Goal: Task Accomplishment & Management: Manage account settings

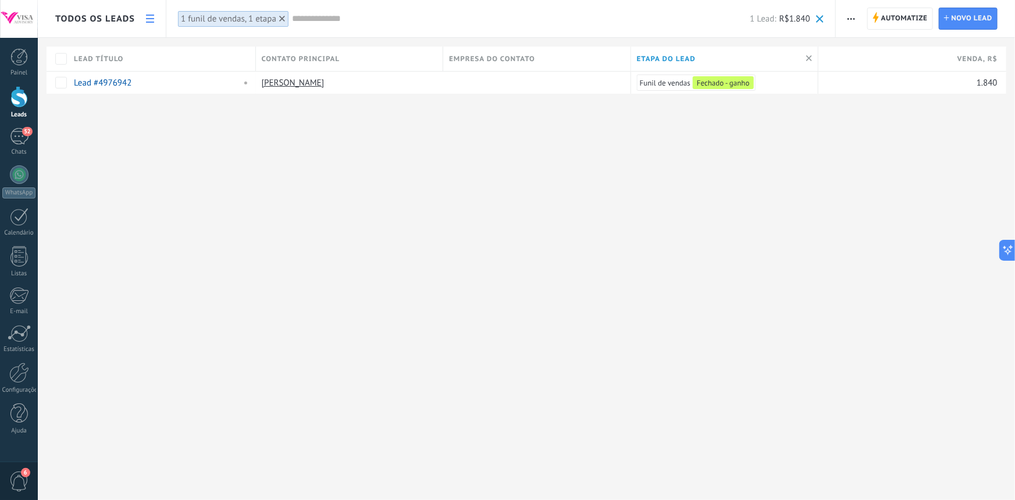
scroll to position [17, 0]
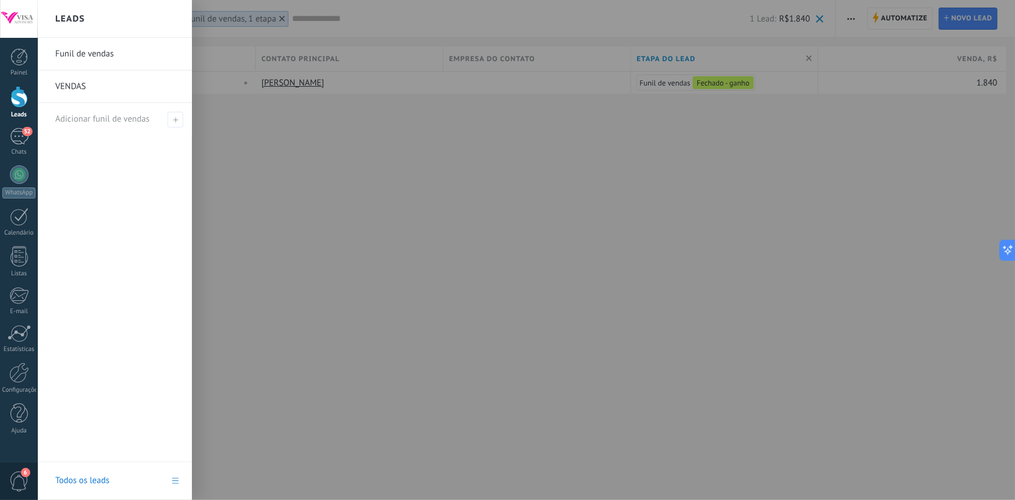
click at [17, 101] on div at bounding box center [18, 97] width 17 height 22
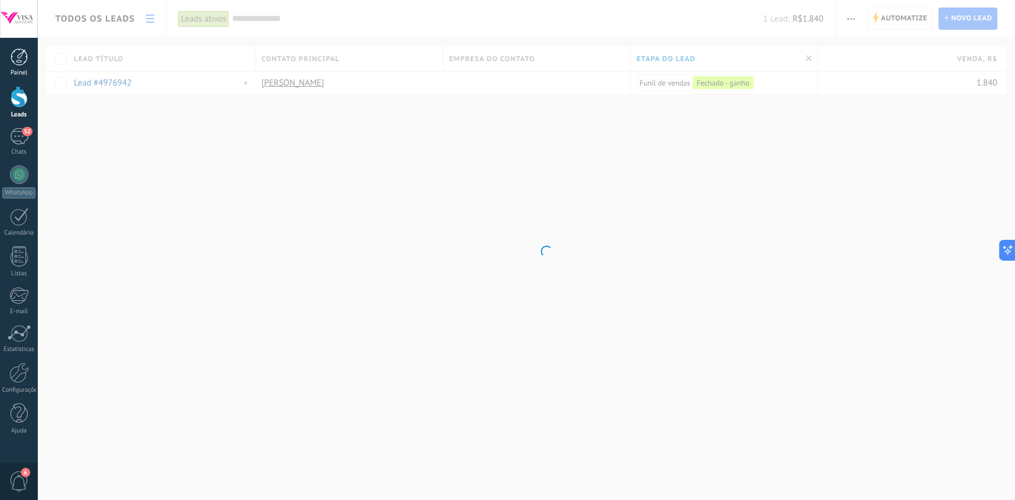
click at [23, 65] on div at bounding box center [18, 56] width 17 height 17
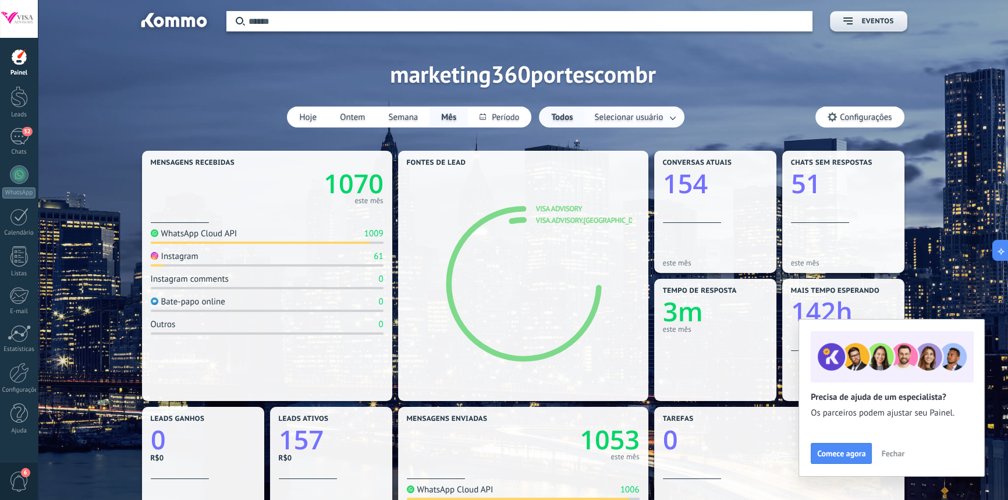
click at [676, 116] on link at bounding box center [673, 117] width 21 height 19
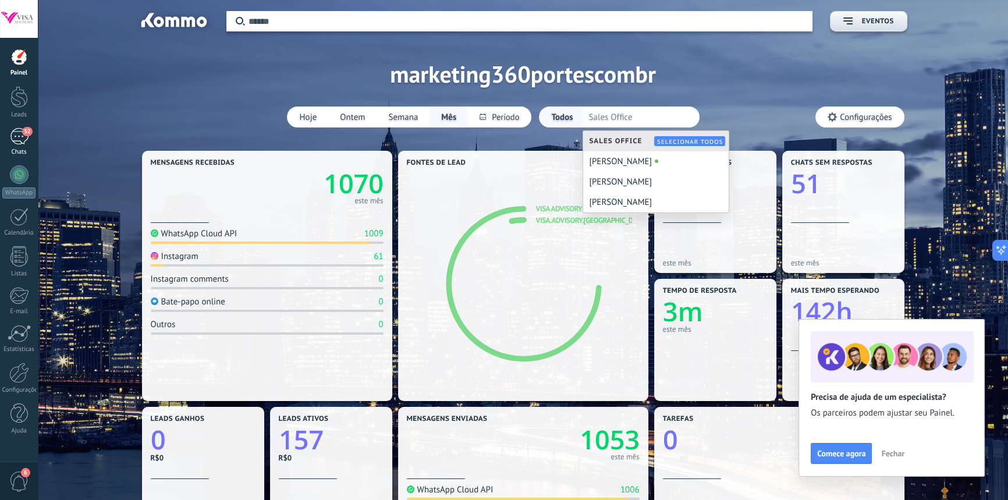
click at [16, 134] on div "52" at bounding box center [19, 136] width 19 height 17
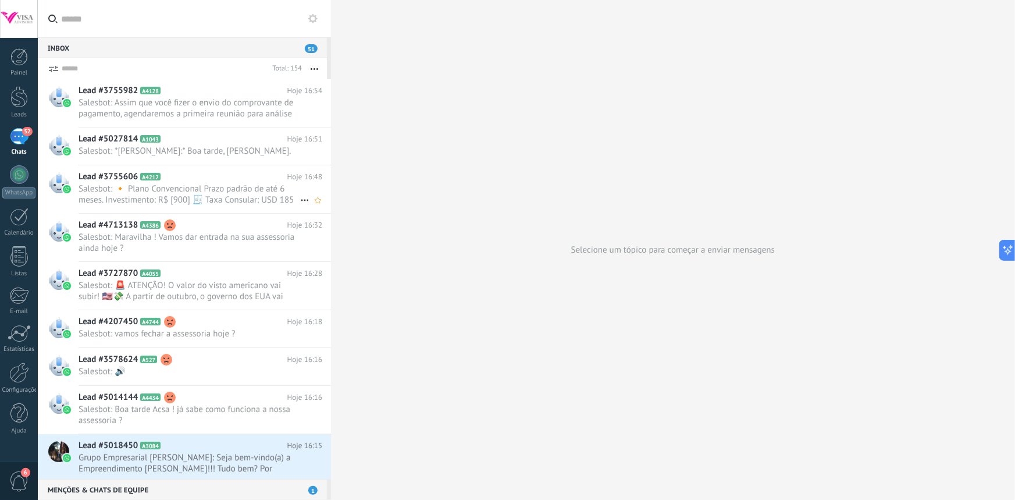
click at [182, 186] on span "Salesbot: 🔸 Plano Convencional Prazo padrão de até 6 meses. Investimento: R$ [9…" at bounding box center [190, 194] width 222 height 22
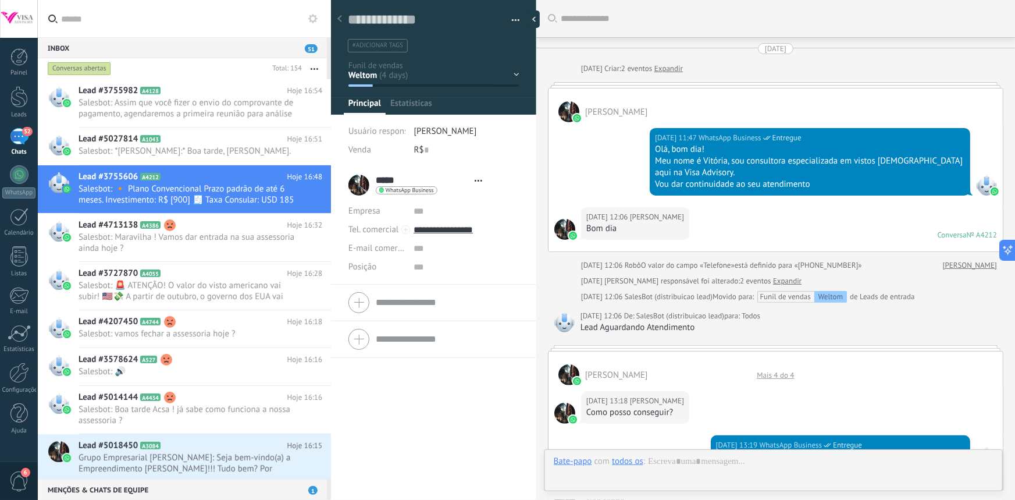
type textarea "**********"
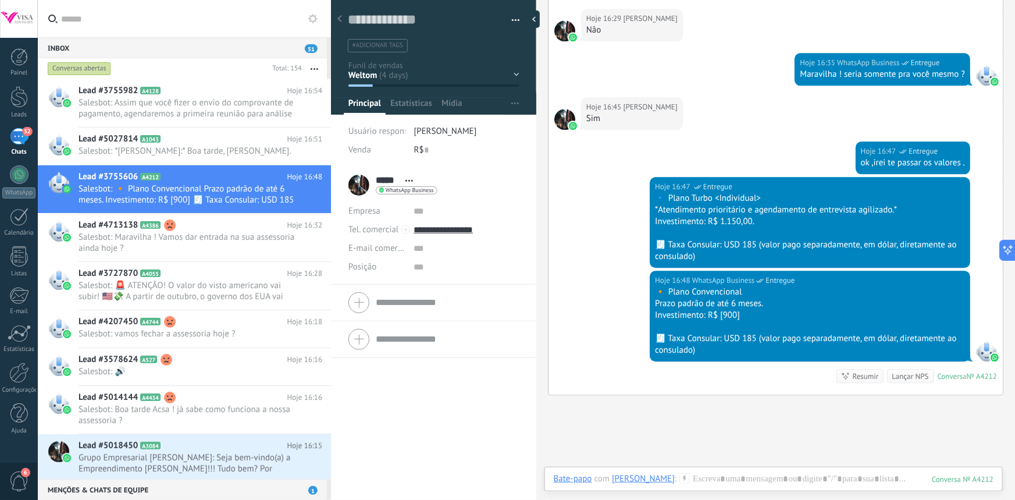
scroll to position [1477, 0]
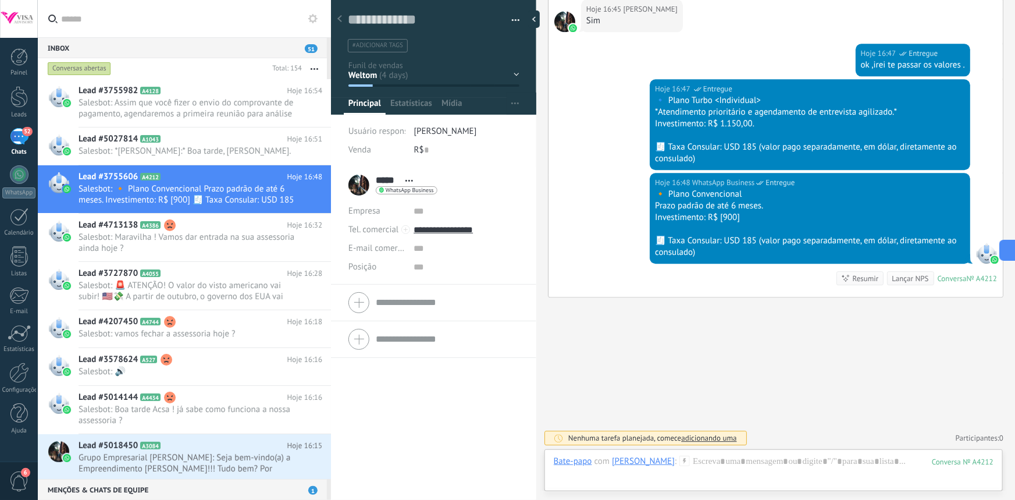
click at [429, 151] on div "R$ 0" at bounding box center [466, 150] width 105 height 19
type input "*"
click at [419, 106] on span "Estatísticas" at bounding box center [411, 106] width 42 height 17
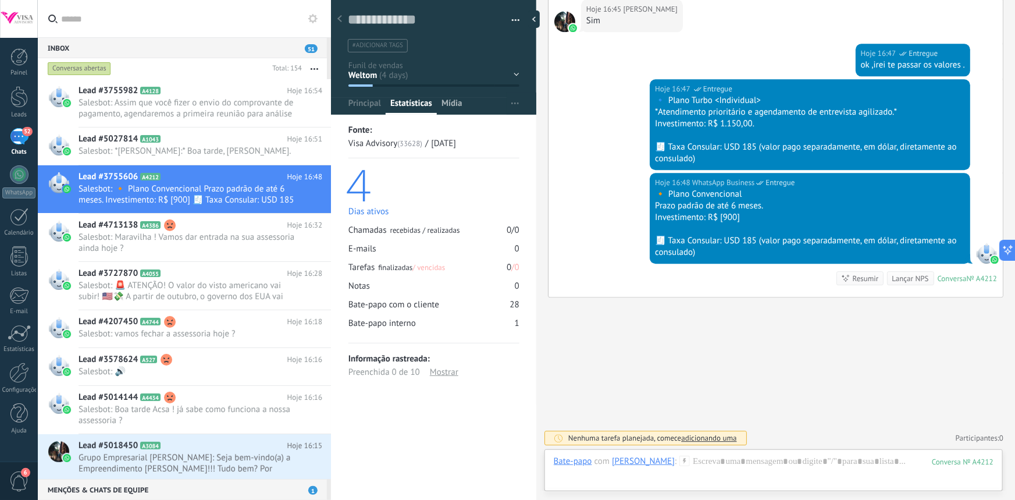
click at [446, 105] on span "Mídia" at bounding box center [452, 106] width 21 height 17
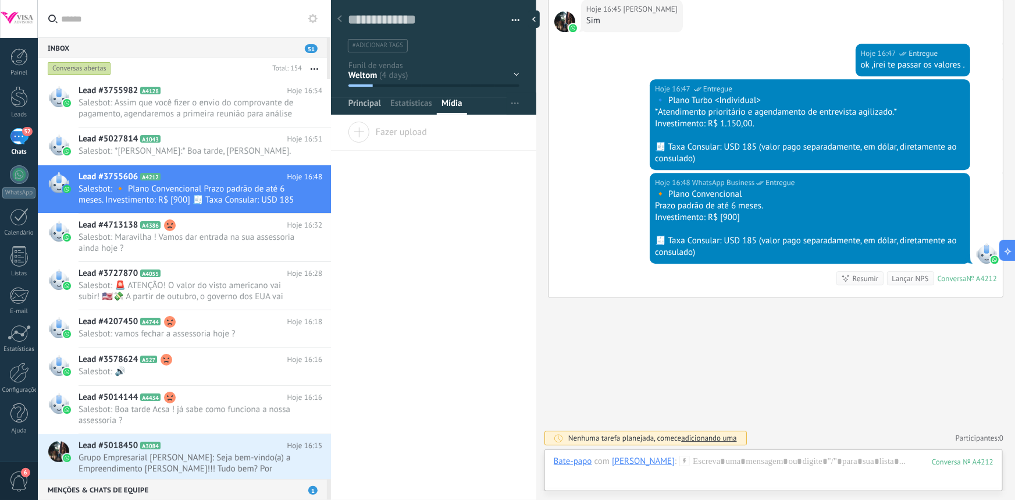
click at [372, 105] on span "Principal" at bounding box center [364, 106] width 33 height 17
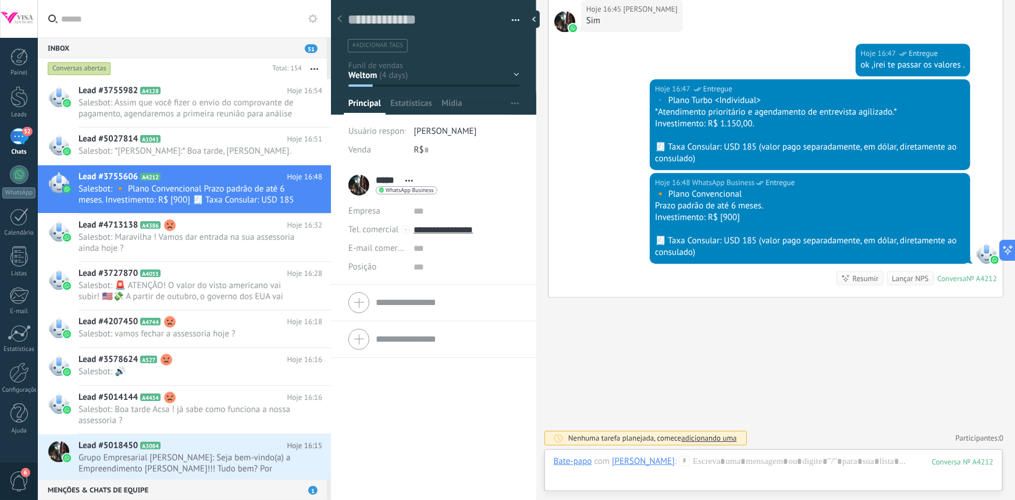
click at [0, 0] on div "Weltom [PERSON_NAME] Contato inicial Discussões Tomada de decisão Discussão de …" at bounding box center [0, 0] width 0 height 0
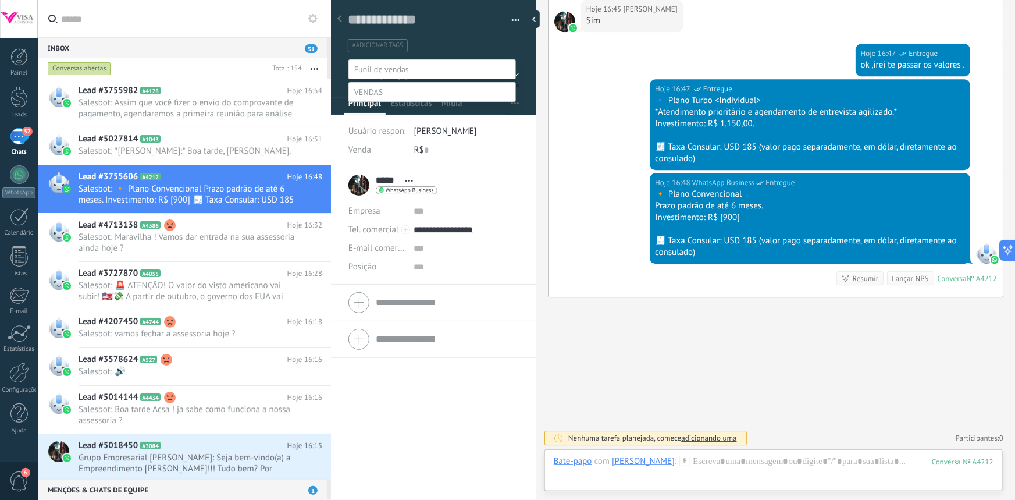
click at [0, 0] on label "Fechado - ganho" at bounding box center [0, 0] width 0 height 0
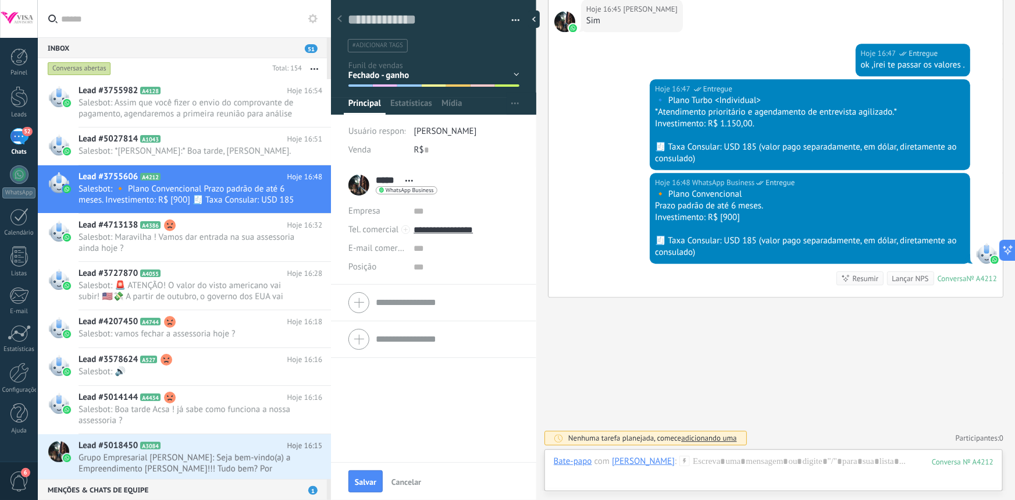
click at [0, 0] on div "Weltom [PERSON_NAME] Contato inicial Discussões Tomada de decisão Discussão de …" at bounding box center [0, 0] width 0 height 0
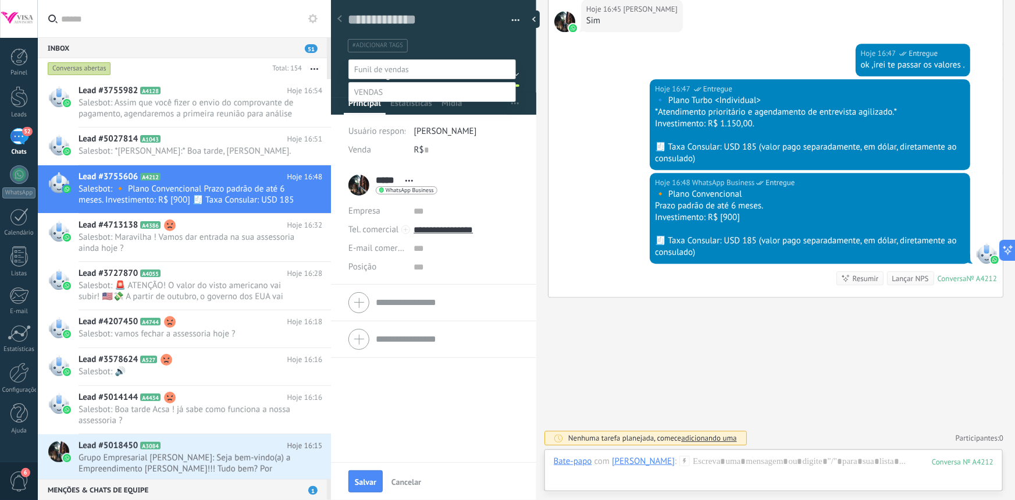
click at [0, 0] on label "Weltom" at bounding box center [0, 0] width 0 height 0
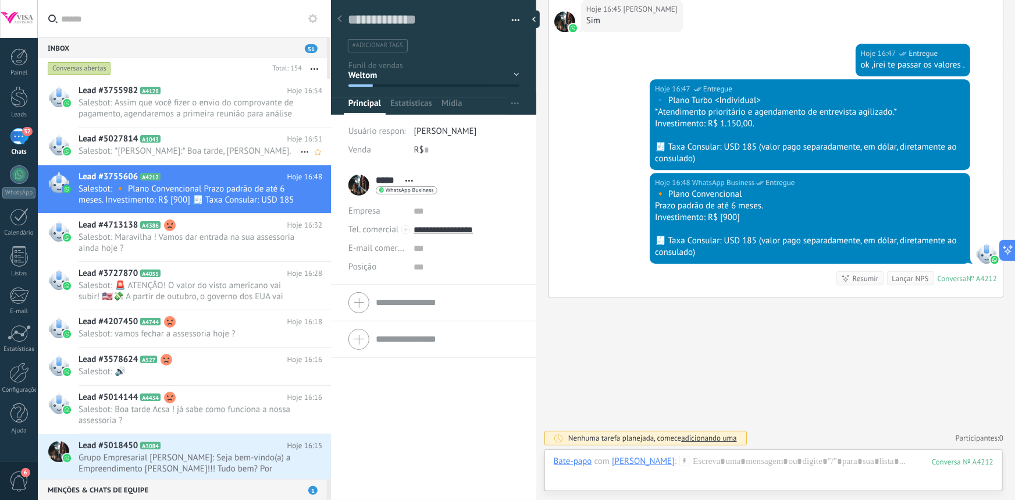
click at [141, 145] on h2 "Lead #5027814 A1043" at bounding box center [183, 139] width 209 height 12
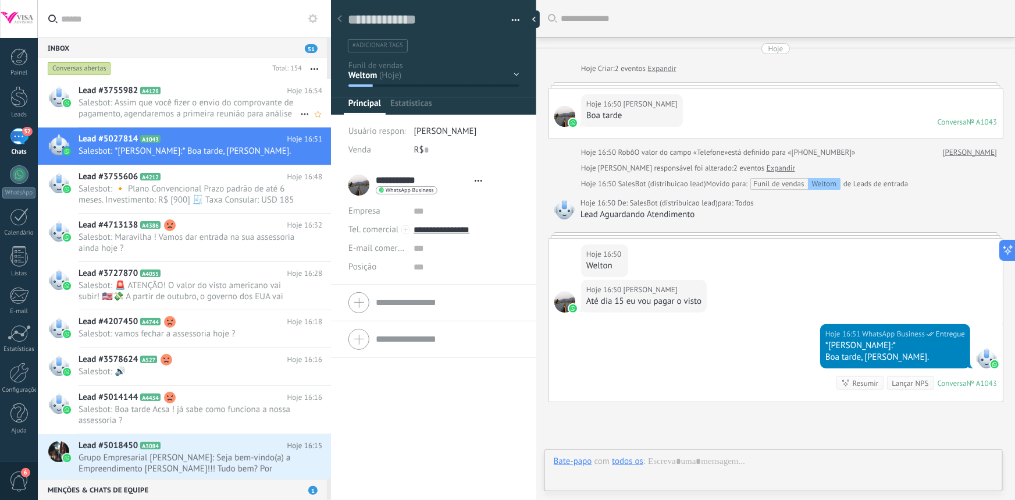
click at [156, 105] on span "Salesbot: Assim que você fizer o envio do comprovante de pagamento, agendaremos…" at bounding box center [190, 108] width 222 height 22
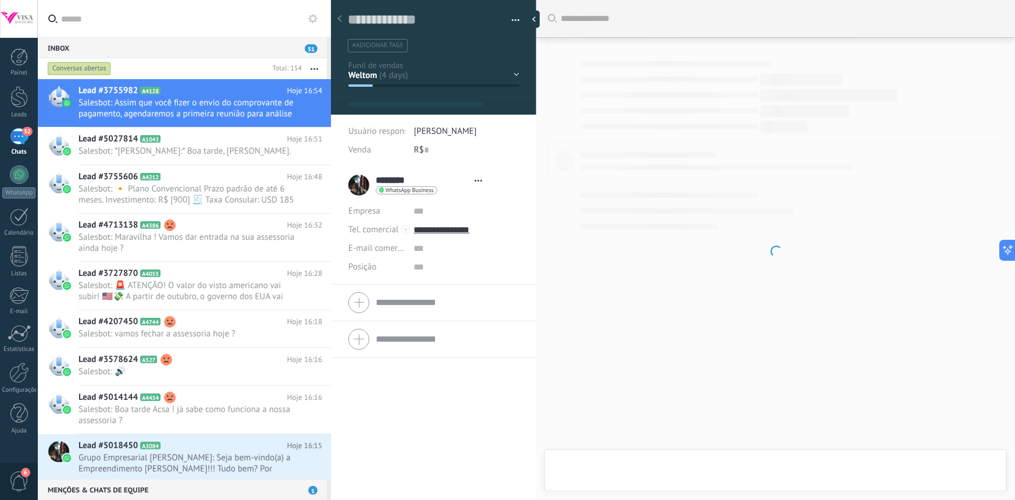
type textarea "**********"
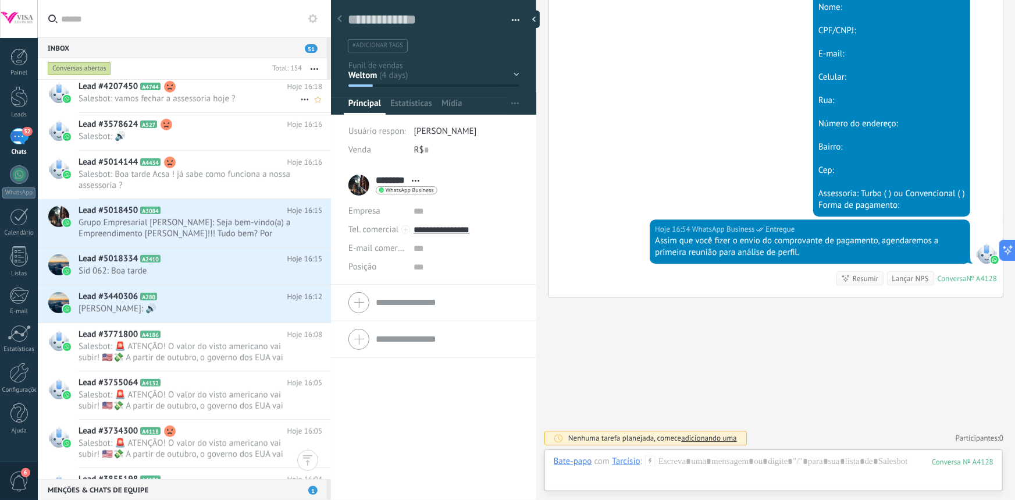
scroll to position [0, 0]
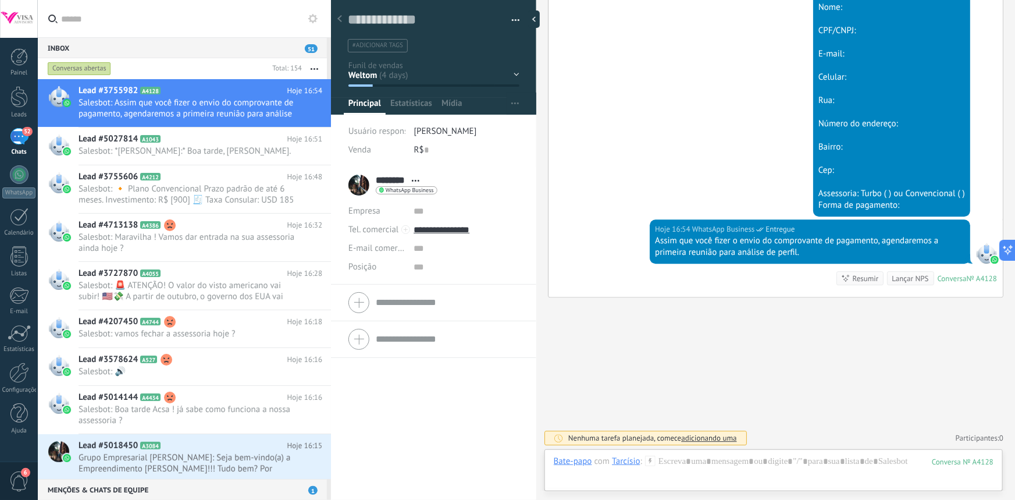
click at [154, 54] on div "Inbox 51" at bounding box center [182, 47] width 289 height 21
click at [152, 46] on div "Inbox 51" at bounding box center [182, 47] width 289 height 21
click at [150, 23] on input "text" at bounding box center [191, 18] width 261 height 37
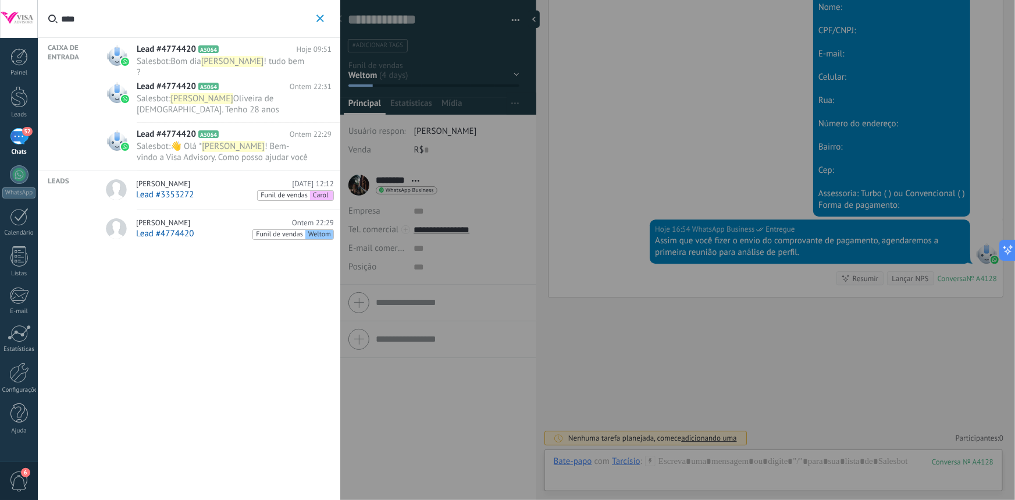
type input "****"
click at [166, 67] on div "Lead #4774420 A5064 Hoje 09:51 Salesbot : Bom dia [PERSON_NAME] ! tudo bem ?" at bounding box center [239, 62] width 204 height 48
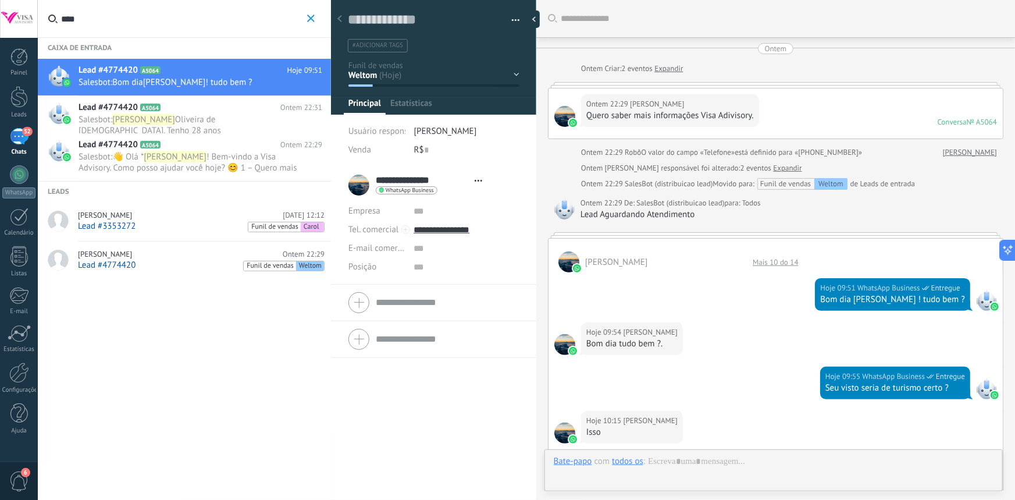
scroll to position [47, 0]
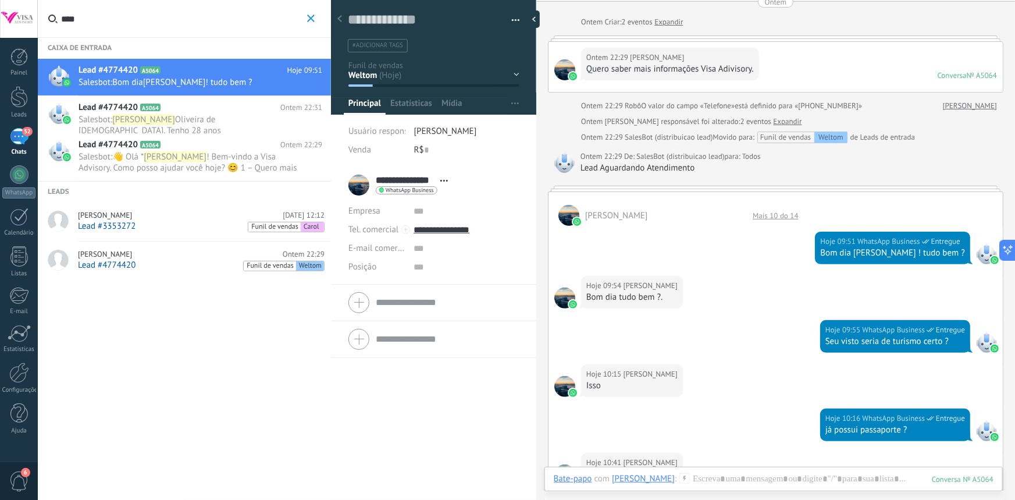
click at [170, 123] on span "Oliveira de [DEMOGRAPHIC_DATA]. Tenho 28 anos" at bounding box center [150, 125] width 143 height 22
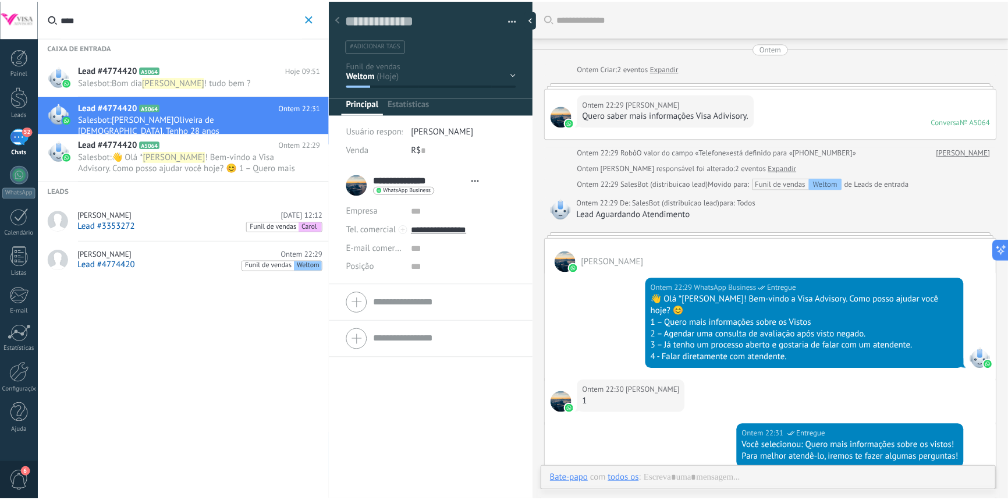
scroll to position [276, 0]
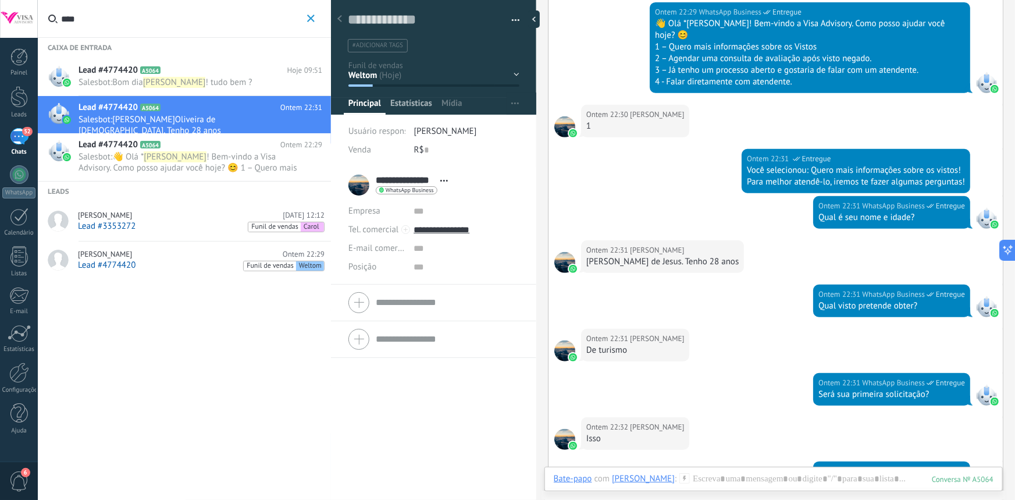
click at [404, 105] on span "Estatísticas" at bounding box center [411, 106] width 42 height 17
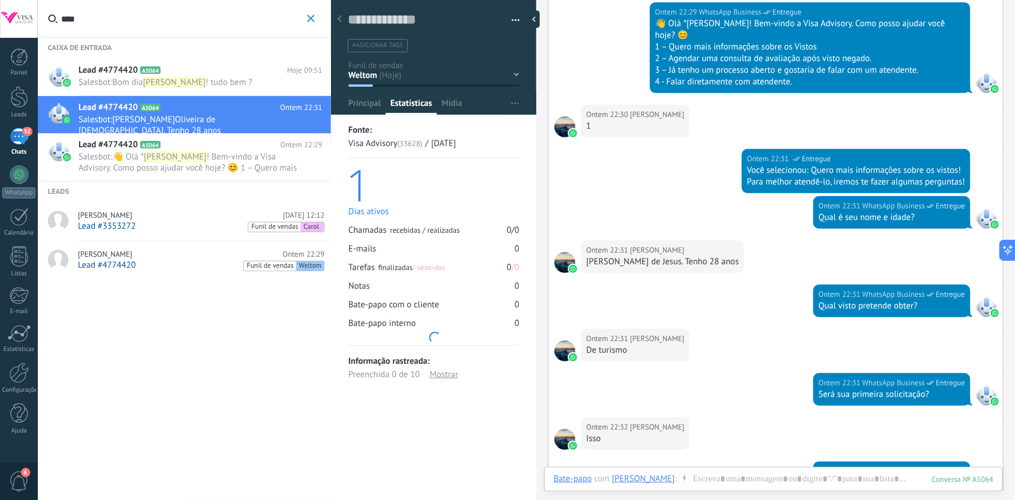
drag, startPoint x: 361, startPoint y: 106, endPoint x: 436, endPoint y: 105, distance: 74.5
click at [362, 106] on span "Principal" at bounding box center [364, 106] width 33 height 17
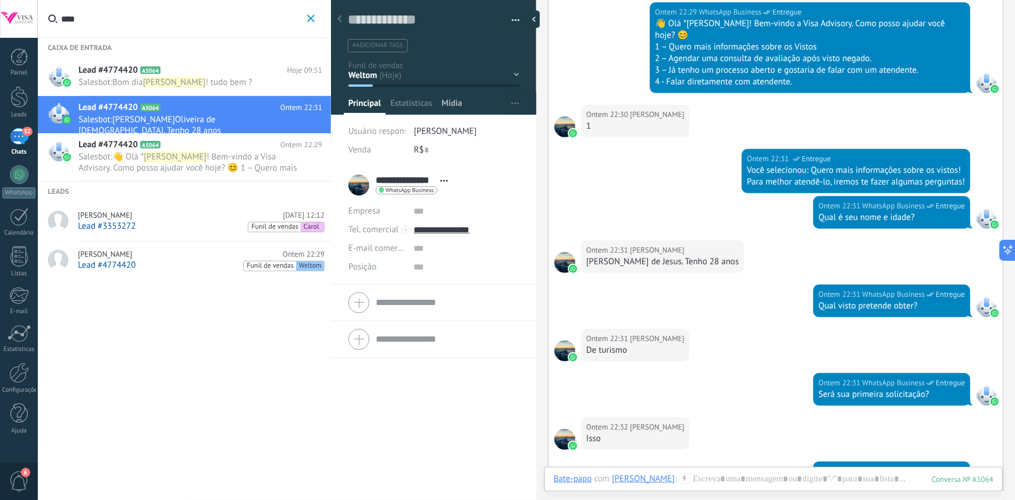
click at [447, 99] on span "Mídia" at bounding box center [452, 106] width 21 height 17
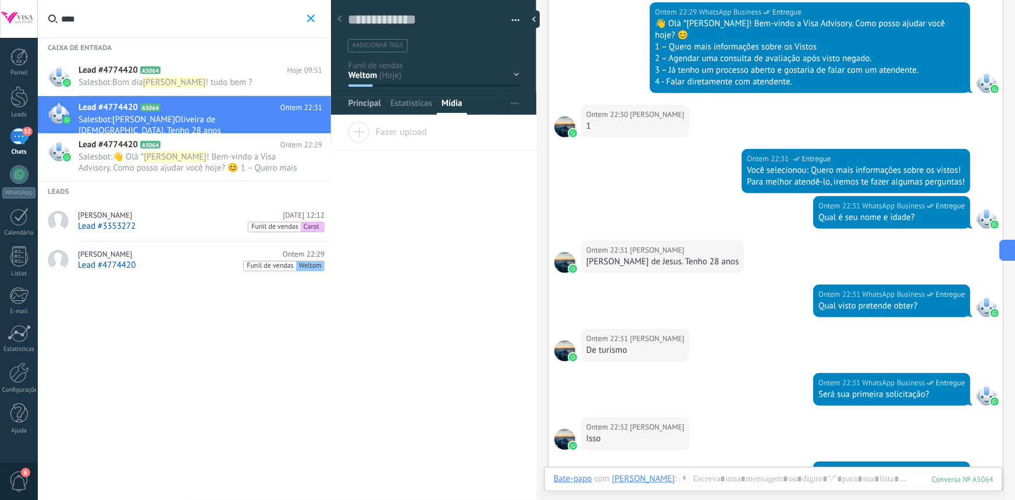
click at [360, 99] on span "Principal" at bounding box center [364, 106] width 33 height 17
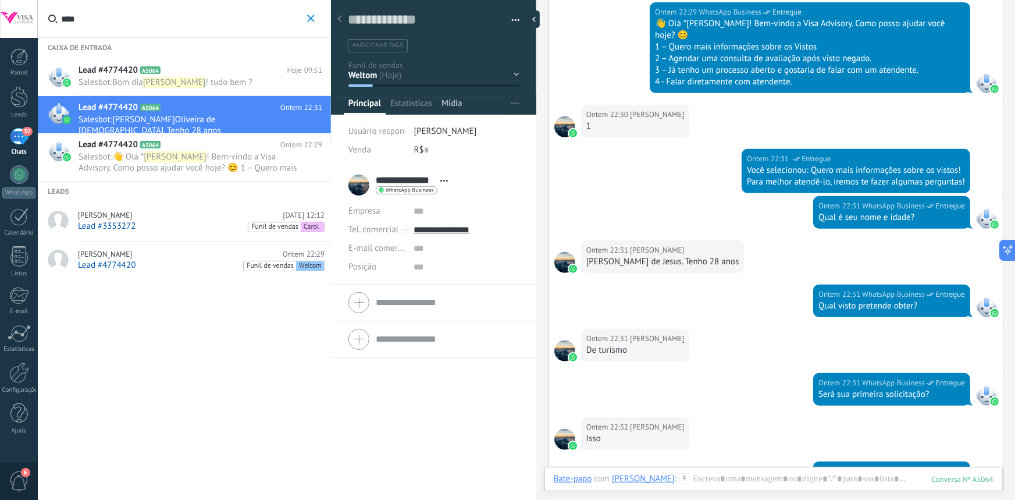
click at [452, 101] on span "Mídia" at bounding box center [452, 106] width 21 height 17
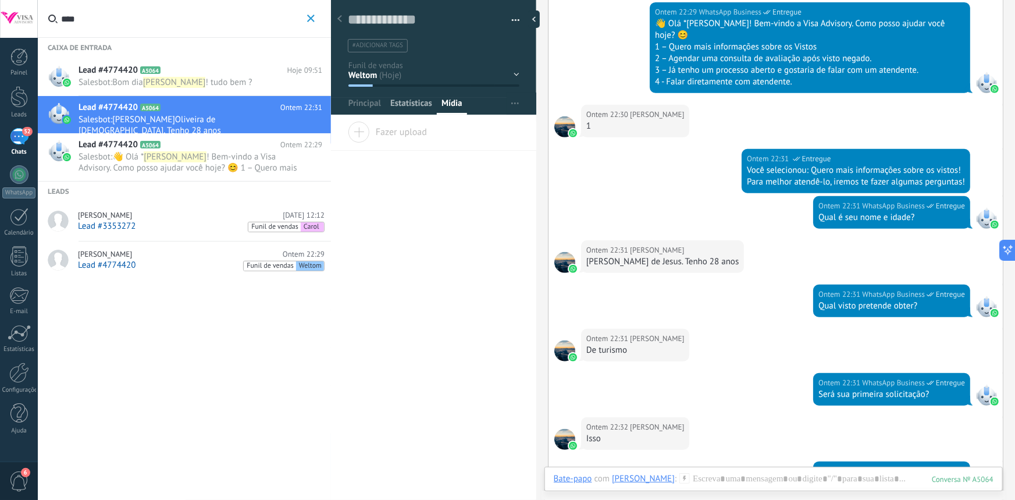
click at [413, 107] on span "Estatísticas" at bounding box center [411, 106] width 42 height 17
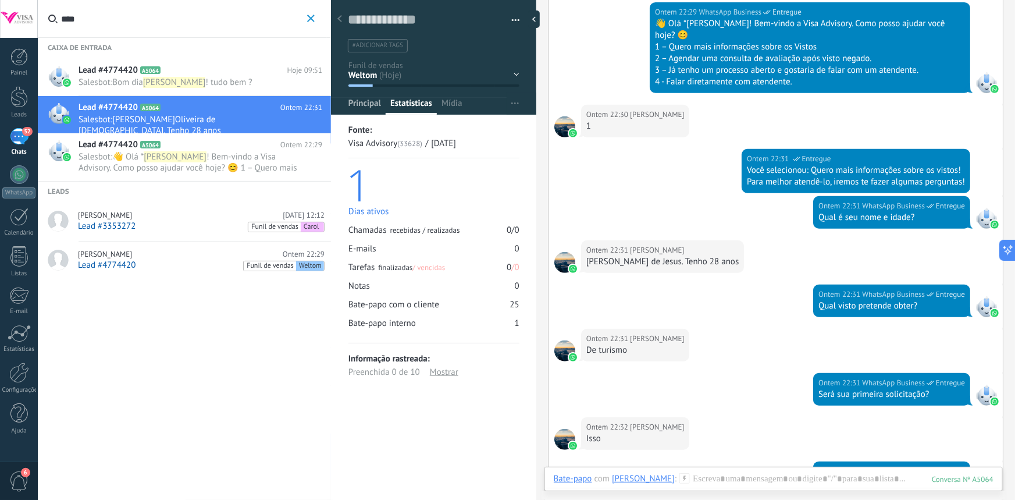
click at [373, 110] on span "Principal" at bounding box center [364, 106] width 33 height 17
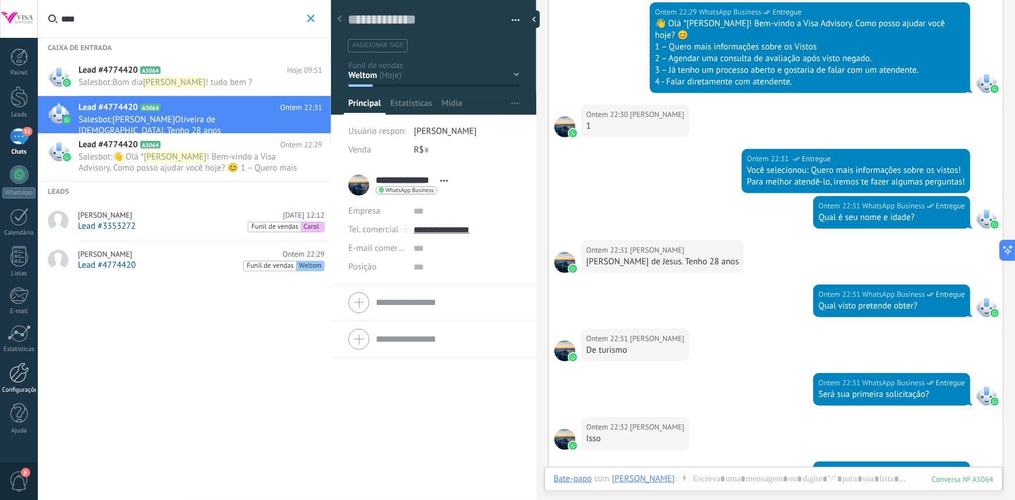
click at [20, 384] on link "Configurações" at bounding box center [19, 377] width 38 height 31
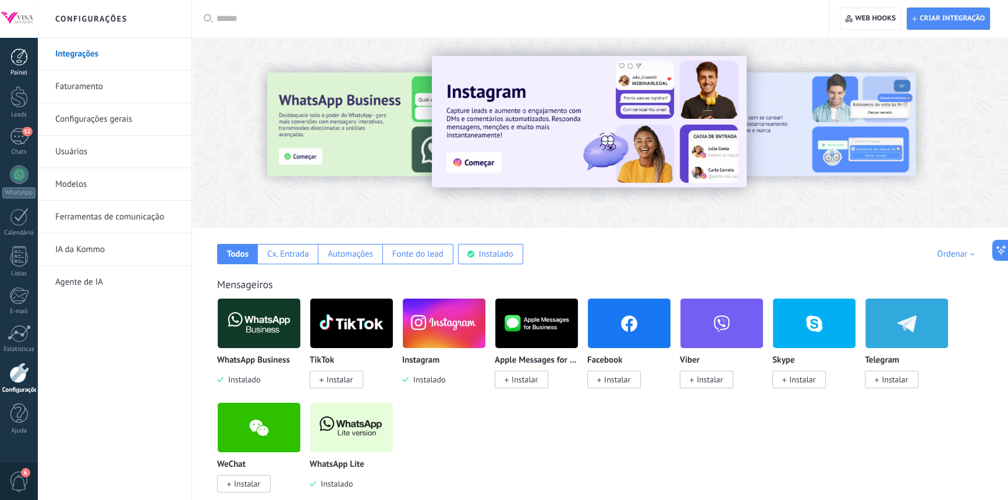
click at [19, 52] on div at bounding box center [18, 56] width 17 height 17
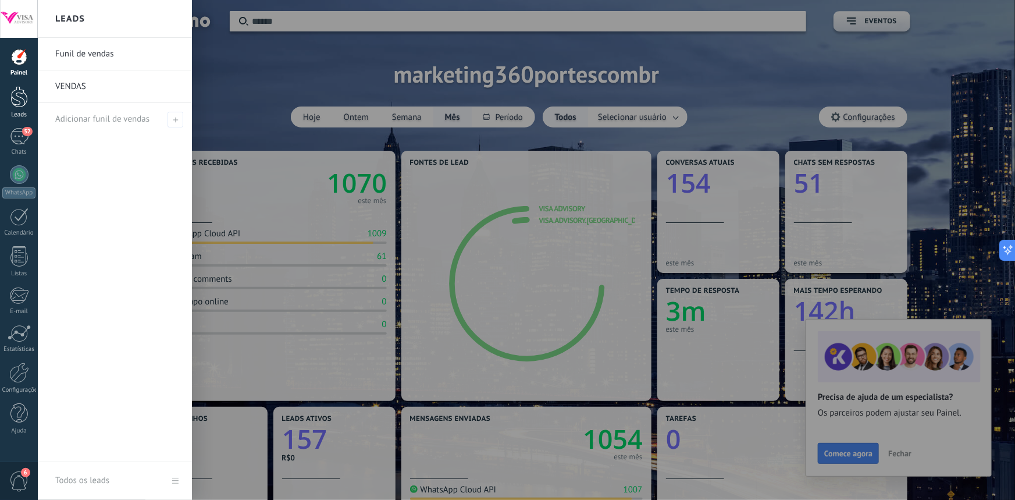
click at [15, 92] on div at bounding box center [18, 97] width 17 height 22
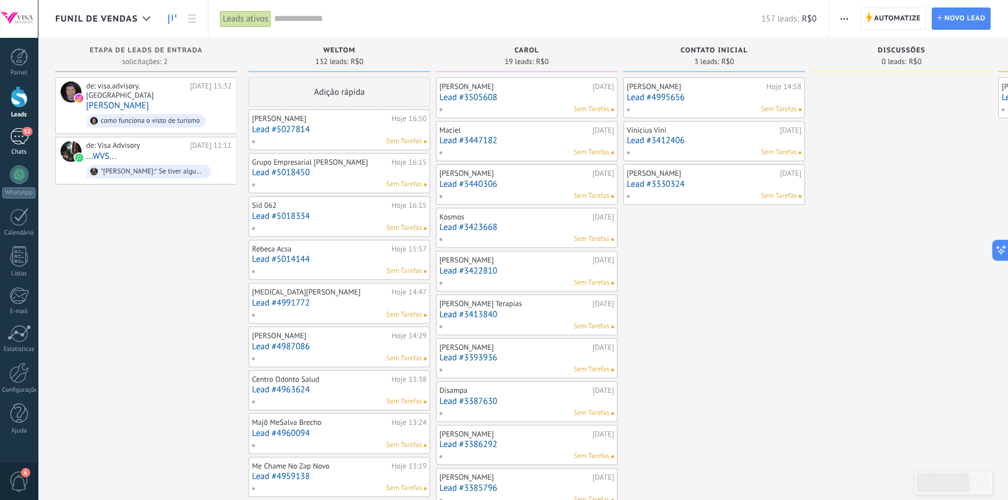
click at [23, 145] on link "52 Chats" at bounding box center [19, 142] width 38 height 28
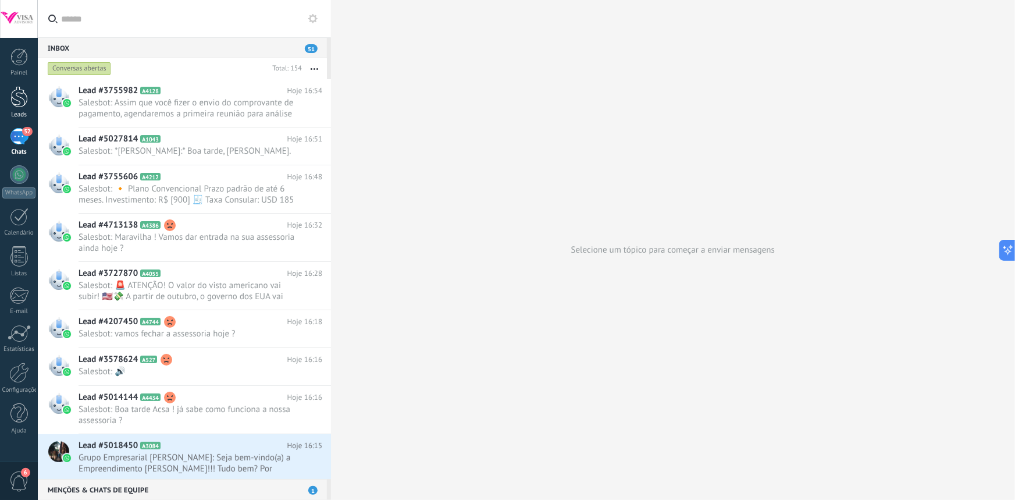
click at [14, 93] on div at bounding box center [18, 97] width 17 height 22
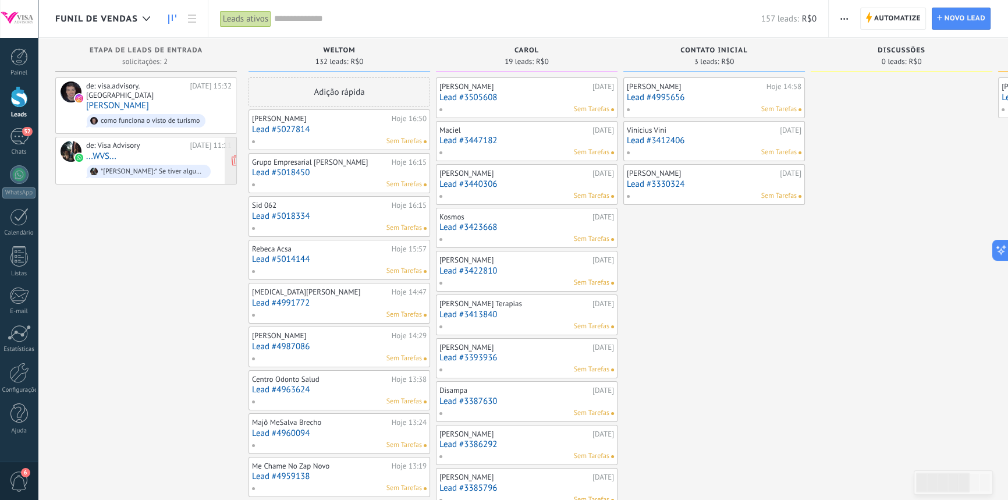
click at [166, 141] on div "de: Visa Advisory [DATE] 11:11 ...WVS... *[PERSON_NAME]:* Se tiver alguns minut…" at bounding box center [158, 161] width 145 height 40
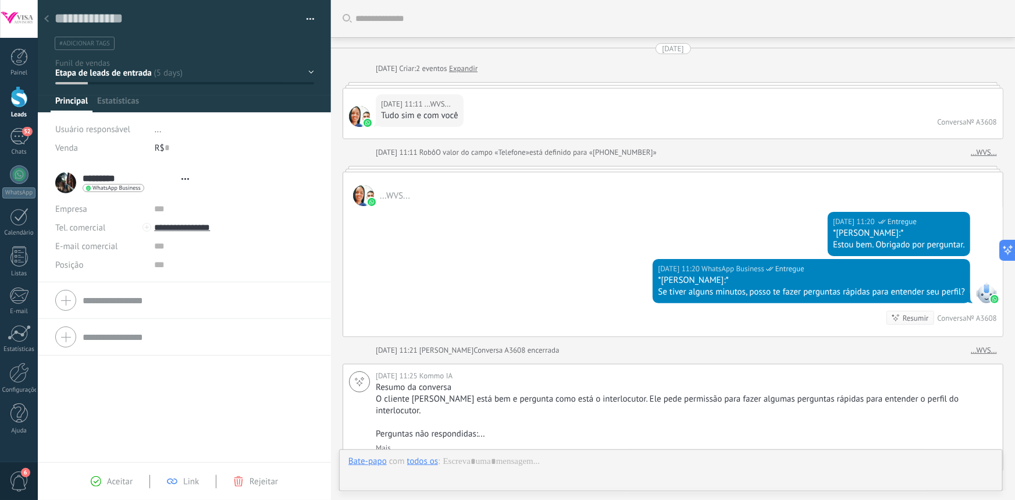
type textarea "**********"
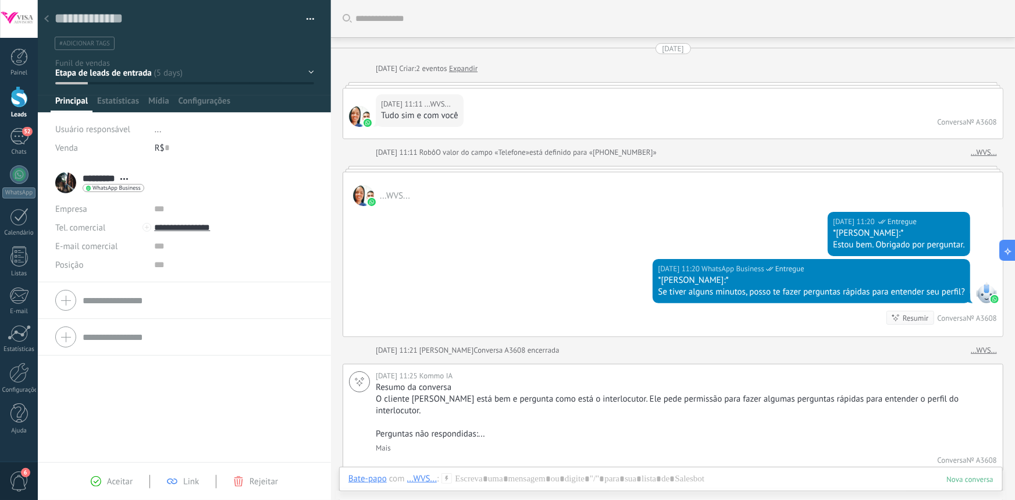
click at [152, 129] on div "Usuário responsável ..." at bounding box center [184, 129] width 259 height 19
click at [156, 130] on span "..." at bounding box center [158, 129] width 7 height 11
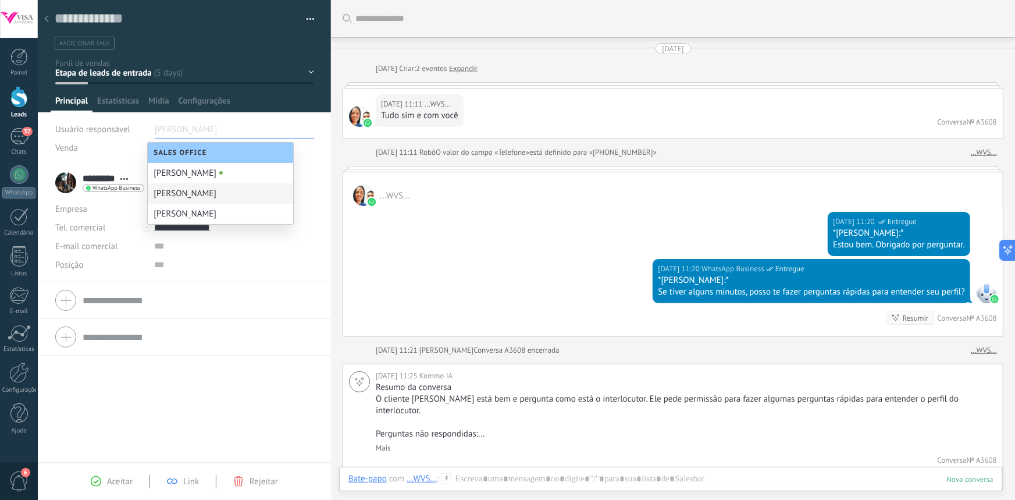
click at [175, 199] on div "[PERSON_NAME]" at bounding box center [220, 193] width 145 height 20
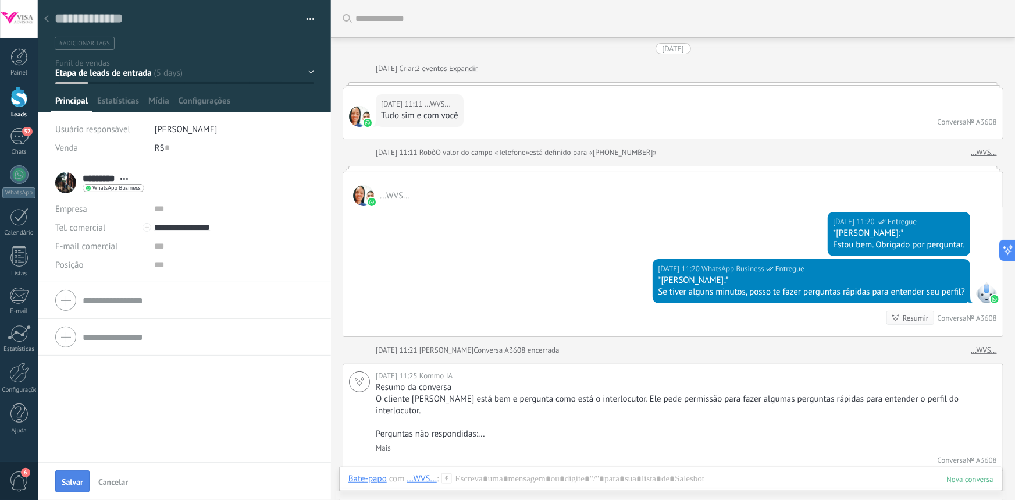
click at [73, 478] on span "Salvar" at bounding box center [73, 482] width 22 height 8
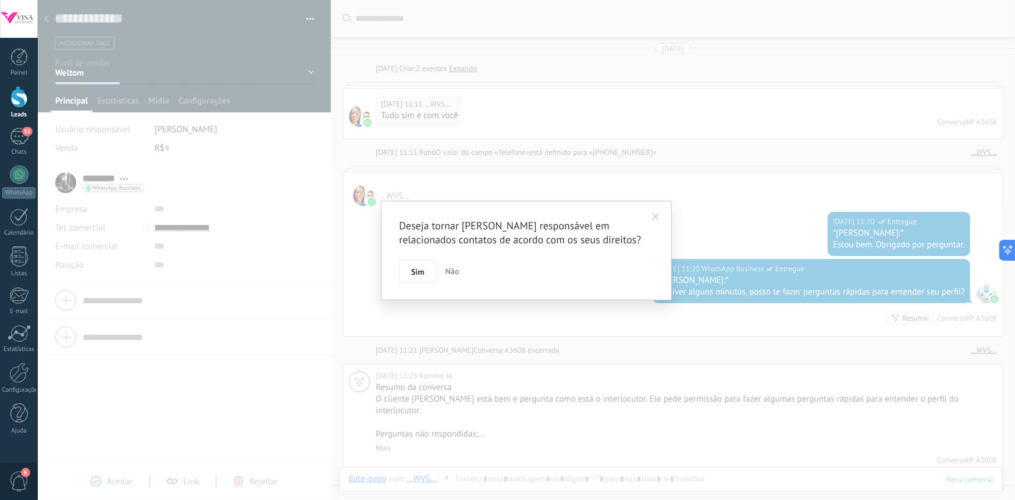
scroll to position [73, 0]
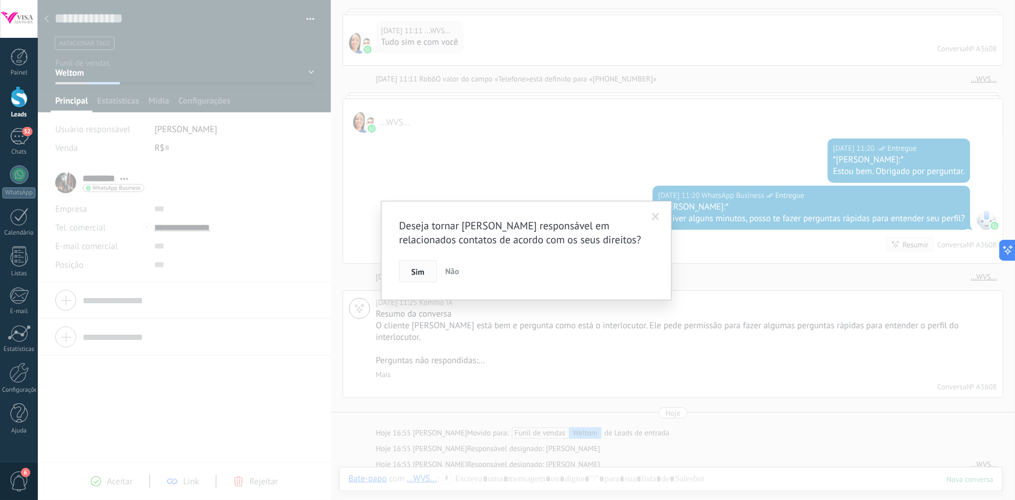
click at [418, 272] on span "Sim" at bounding box center [417, 272] width 13 height 8
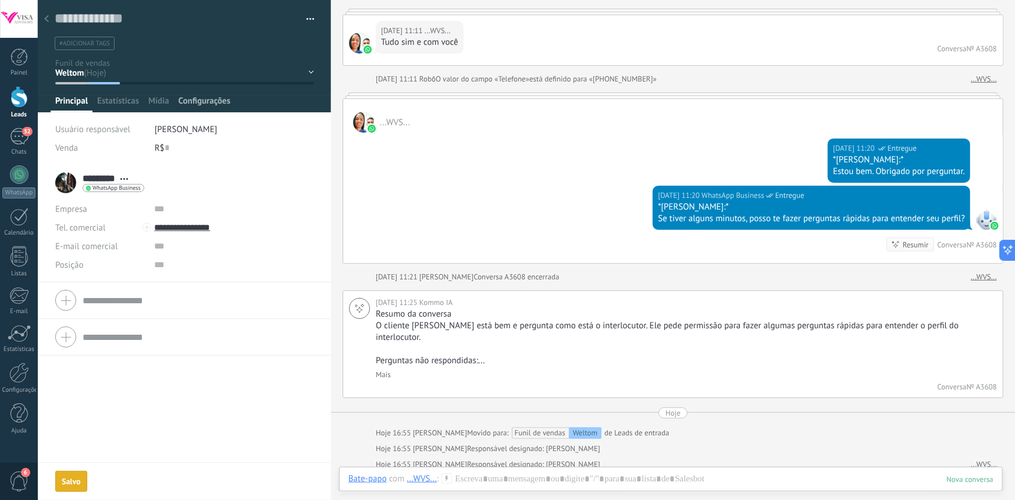
click at [202, 97] on span "Configurações" at bounding box center [205, 103] width 52 height 17
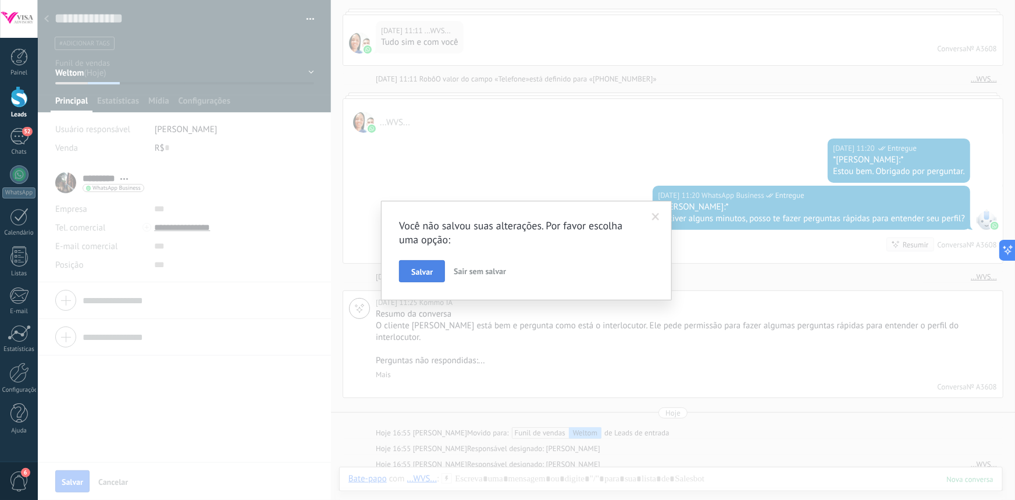
click at [420, 271] on span "Salvar" at bounding box center [422, 272] width 22 height 8
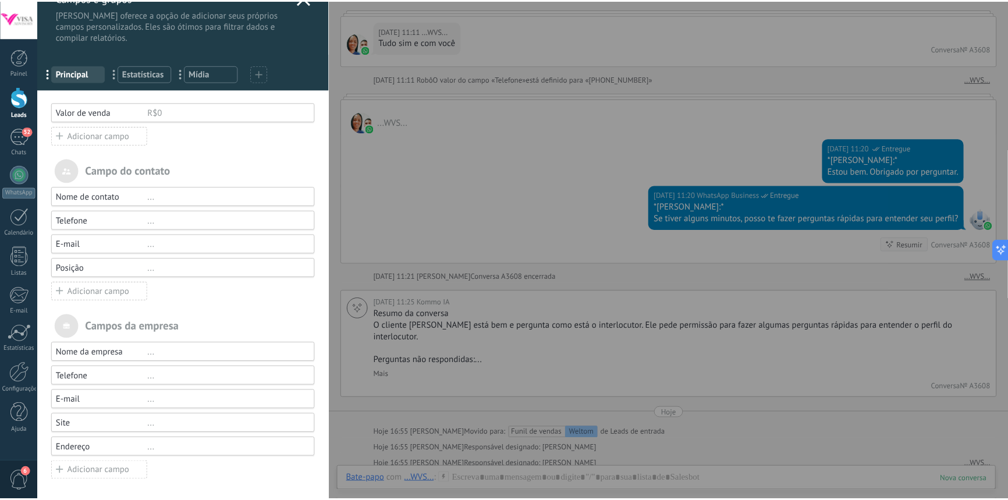
scroll to position [0, 0]
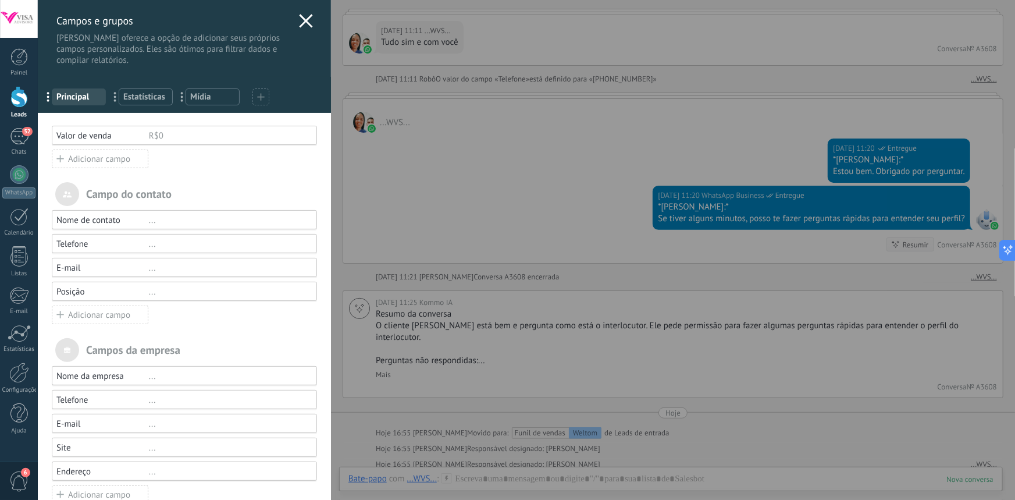
click at [300, 19] on use at bounding box center [305, 20] width 13 height 13
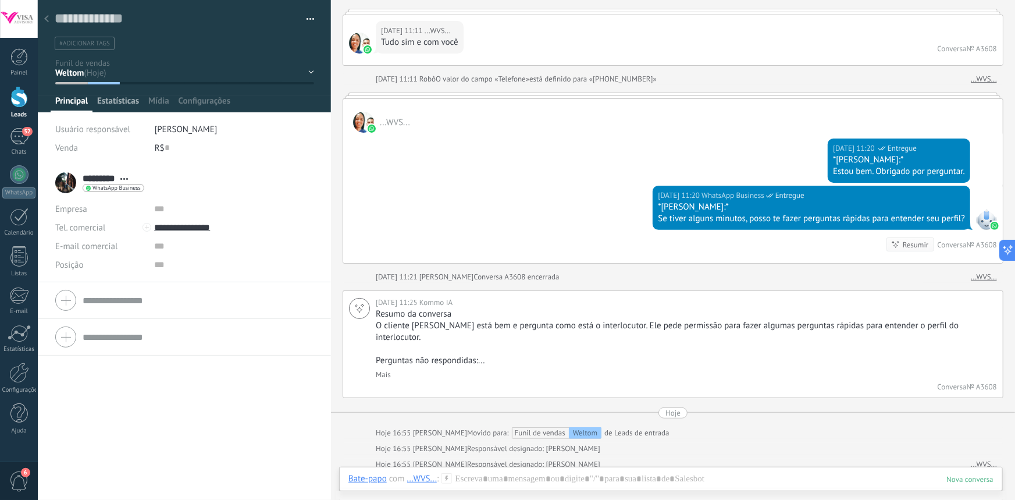
click at [124, 104] on span "Estatísticas" at bounding box center [118, 103] width 42 height 17
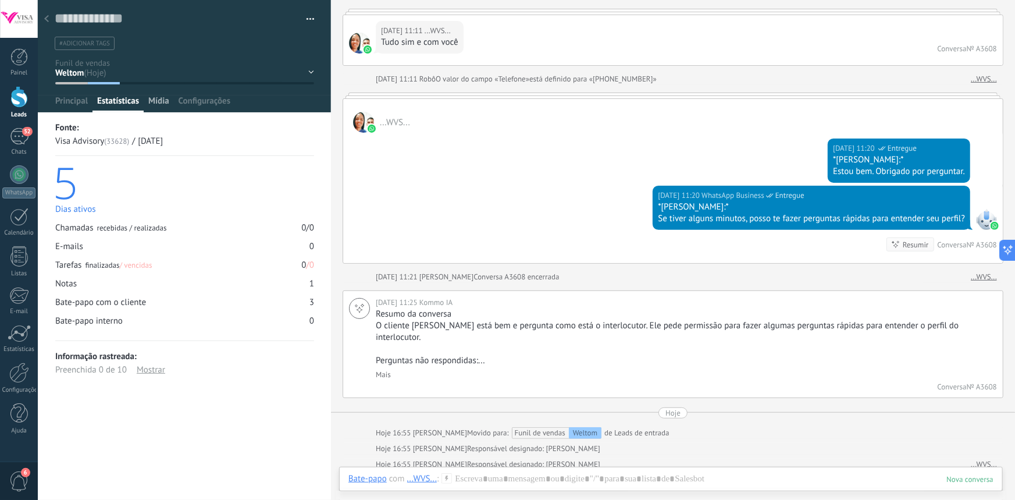
click at [156, 101] on span "Mídia" at bounding box center [158, 103] width 21 height 17
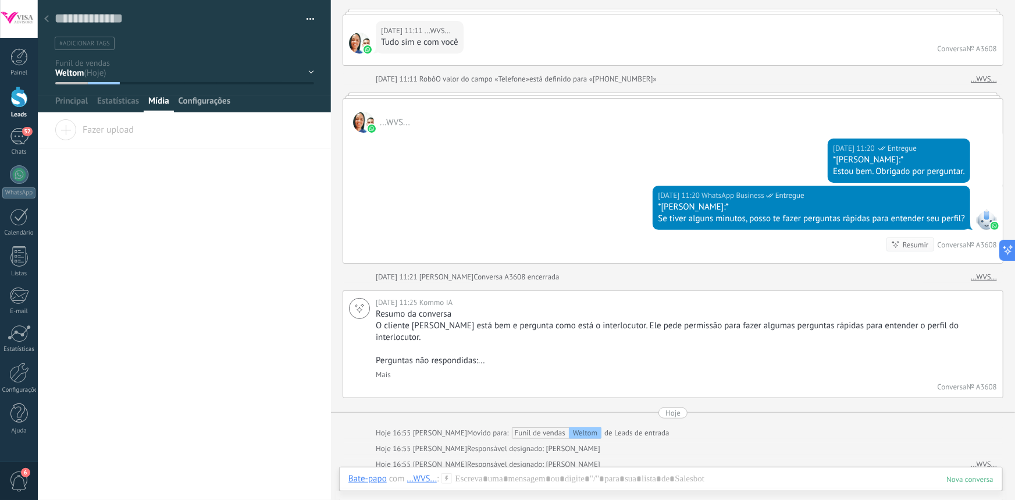
click at [203, 102] on span "Configurações" at bounding box center [205, 103] width 52 height 17
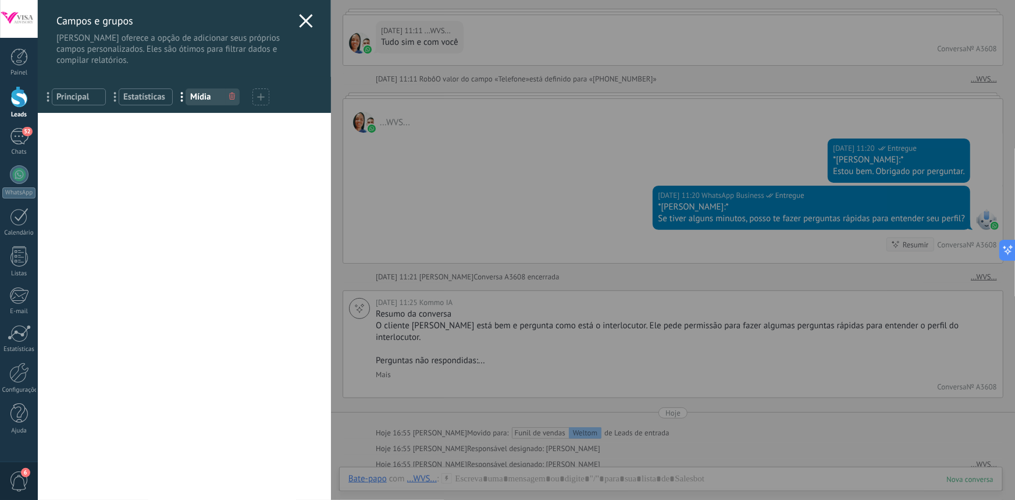
click at [38, 73] on div "[PERSON_NAME] e grupos Kommo oferece a opção de adicionar seus próprios campos …" at bounding box center [526, 250] width 977 height 500
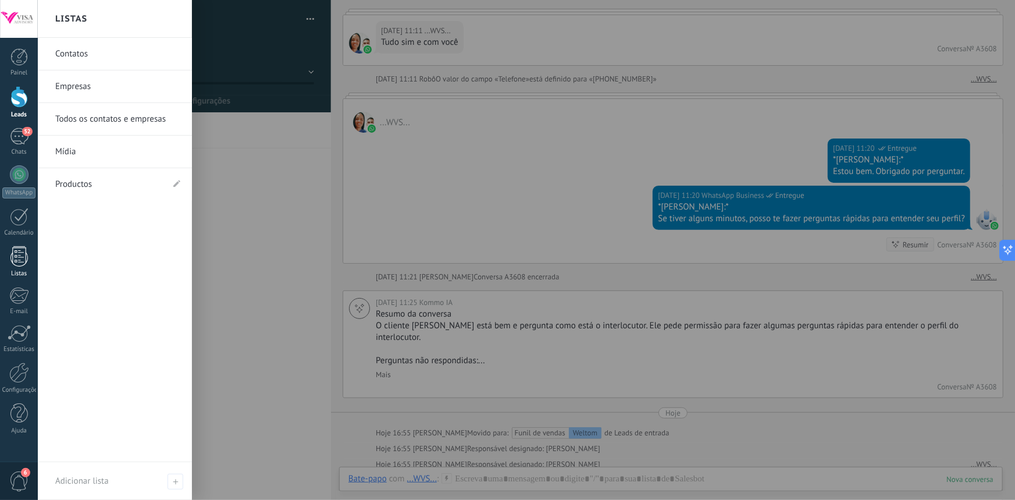
click at [24, 262] on div at bounding box center [18, 256] width 17 height 20
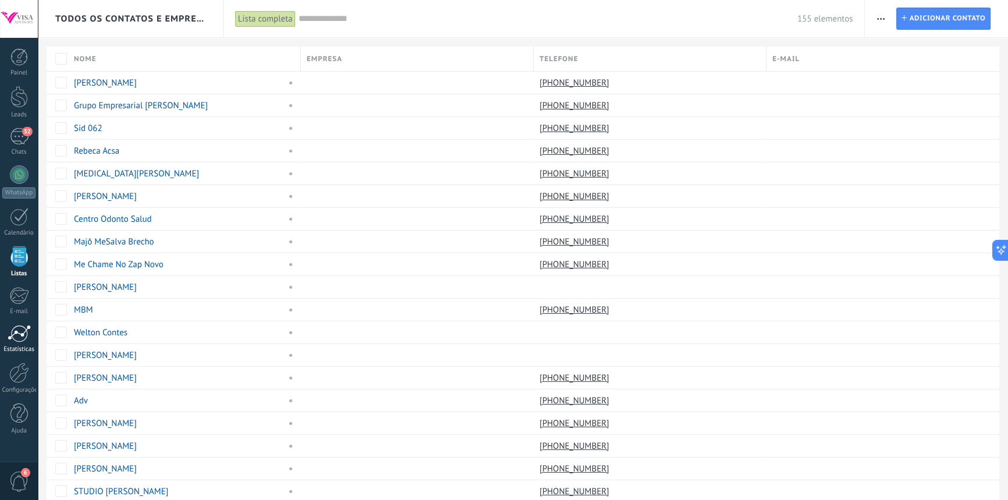
click at [15, 338] on div at bounding box center [19, 333] width 23 height 17
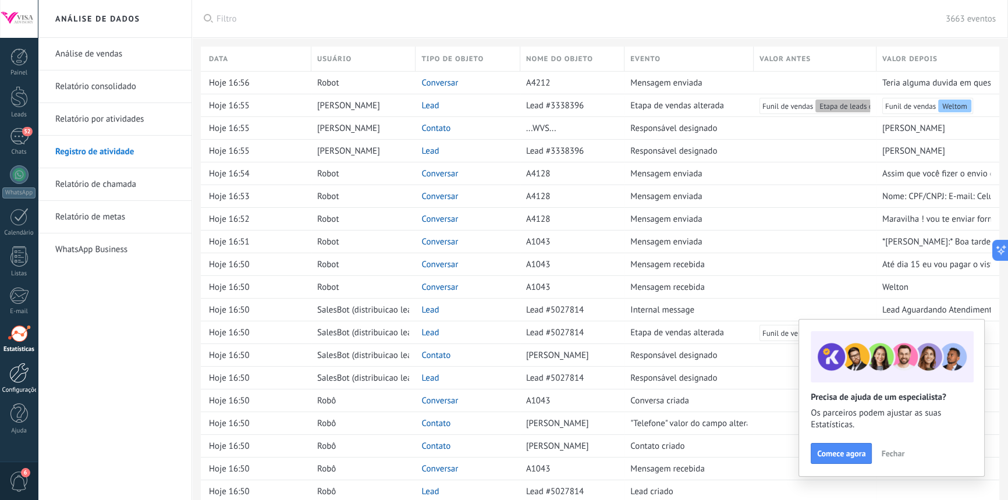
click at [22, 386] on div "Configurações" at bounding box center [19, 390] width 34 height 8
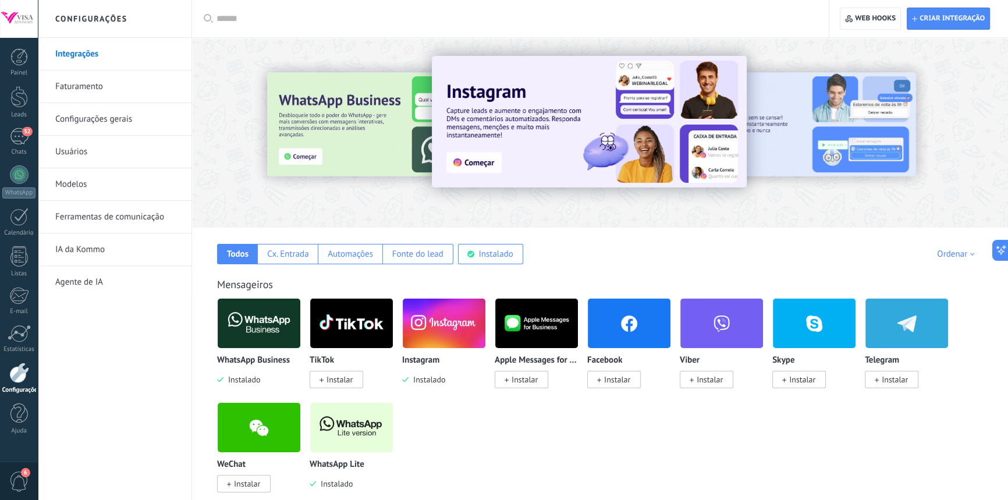
click at [105, 82] on link "Faturamento" at bounding box center [117, 86] width 124 height 33
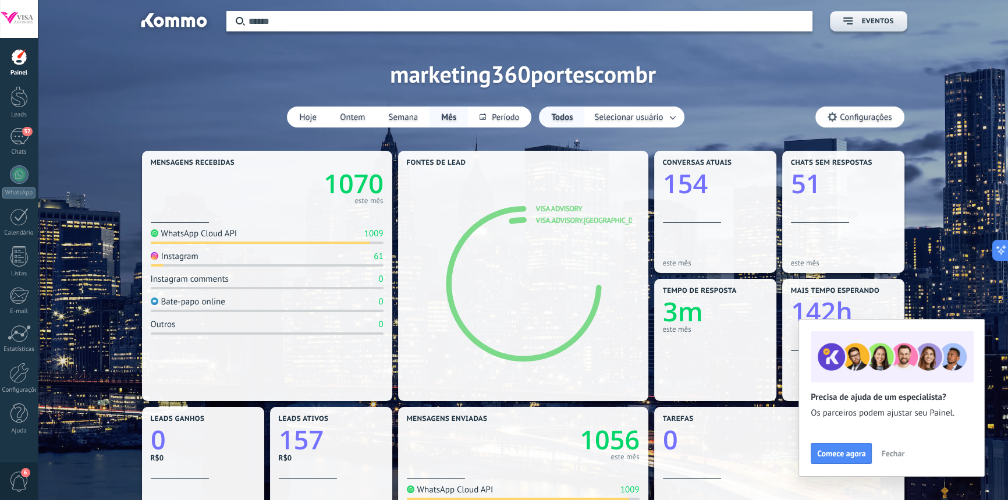
click at [894, 454] on span "Fechar" at bounding box center [892, 453] width 23 height 8
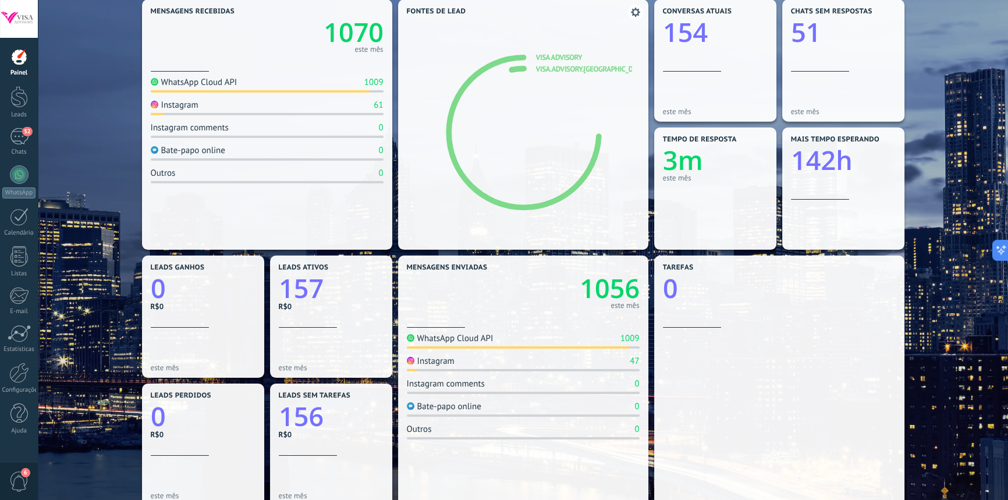
scroll to position [158, 0]
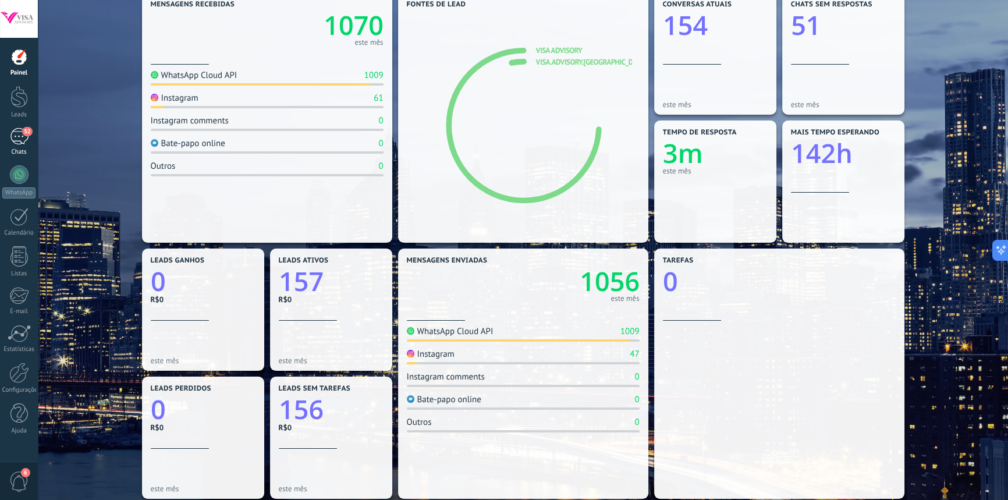
click at [17, 133] on div "52" at bounding box center [19, 136] width 19 height 17
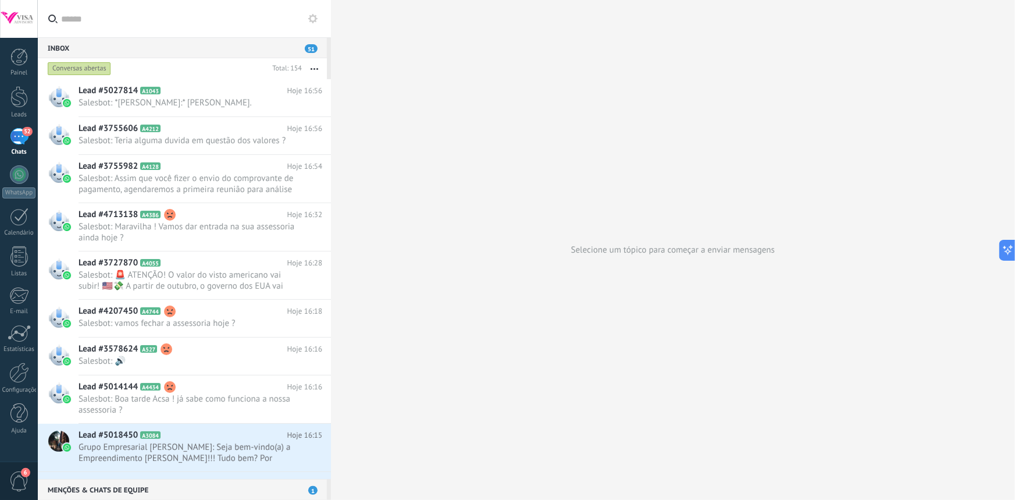
click at [105, 70] on div "Conversas abertas" at bounding box center [79, 69] width 63 height 14
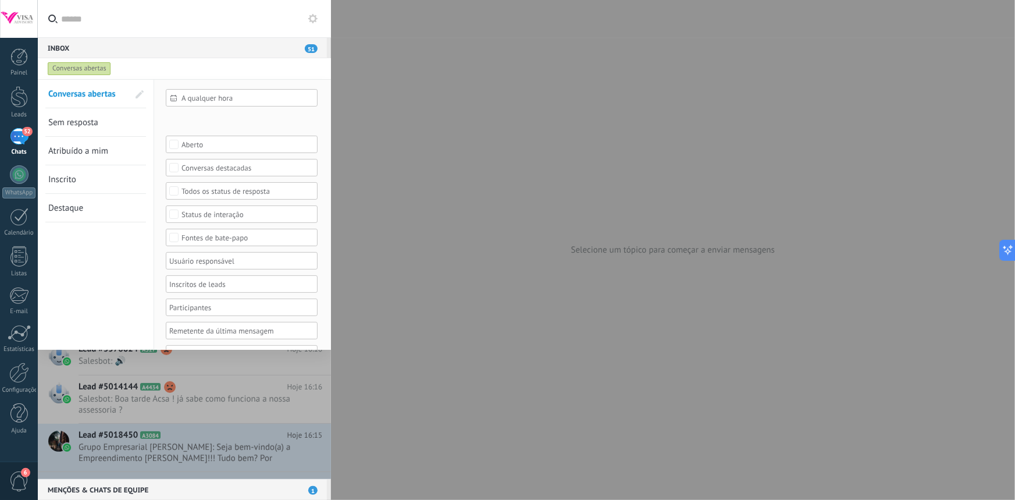
click at [91, 126] on span "Sem resposta" at bounding box center [73, 122] width 50 height 11
